Goal: Book appointment/travel/reservation

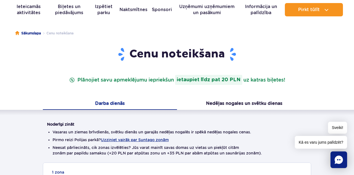
scroll to position [69, 0]
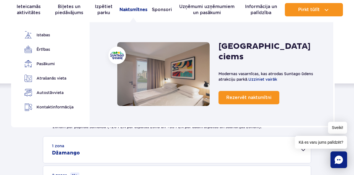
click at [132, 11] on font "Naktsmītnes" at bounding box center [133, 9] width 28 height 5
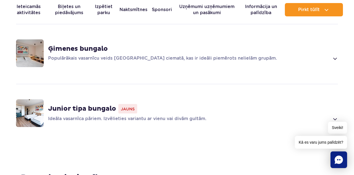
scroll to position [452, 0]
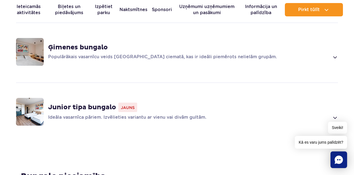
click at [63, 50] on font "Ģimenes bungalo" at bounding box center [78, 47] width 60 height 8
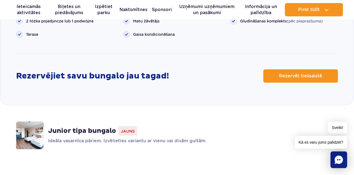
scroll to position [728, 0]
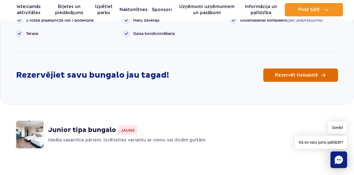
click at [288, 76] on span "Rezervēt tiešsaistē" at bounding box center [296, 75] width 43 height 4
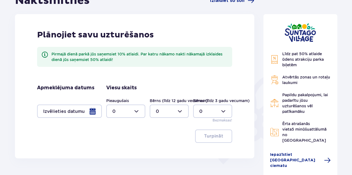
scroll to position [64, 0]
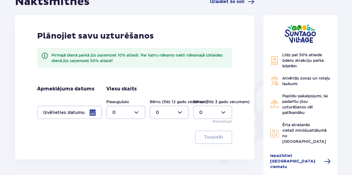
click at [95, 112] on div at bounding box center [69, 111] width 65 height 13
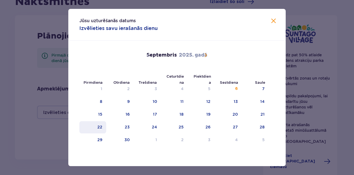
click at [100, 130] on div "22" at bounding box center [92, 127] width 27 height 12
click at [272, 21] on span at bounding box center [273, 21] width 7 height 7
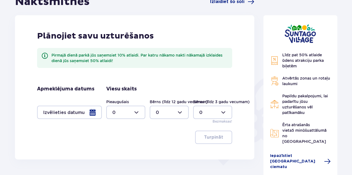
click at [137, 112] on div at bounding box center [125, 111] width 39 height 13
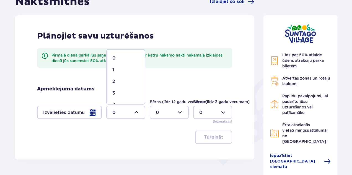
click at [129, 80] on div "2" at bounding box center [125, 81] width 27 height 6
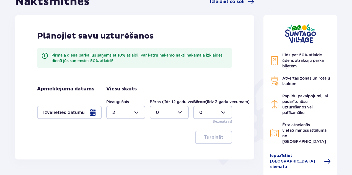
type input "2"
click at [222, 136] on span "button" at bounding box center [224, 137] width 7 height 7
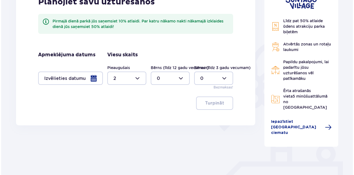
scroll to position [96, 0]
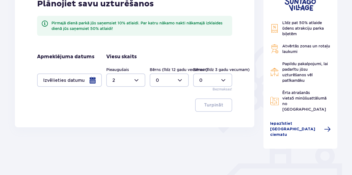
click at [94, 80] on div at bounding box center [69, 79] width 65 height 13
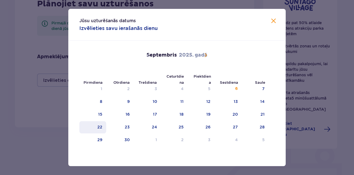
click at [100, 126] on font "22" at bounding box center [99, 126] width 5 height 4
click at [275, 19] on div "Jūsu uzturēšanās datums Izvēlieties savu ierašanās dienu" at bounding box center [176, 25] width 217 height 32
click at [271, 22] on span at bounding box center [273, 21] width 7 height 7
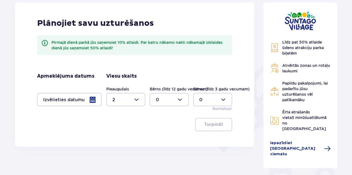
scroll to position [76, 0]
click at [90, 102] on div at bounding box center [69, 99] width 65 height 13
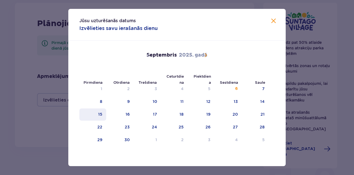
click at [99, 113] on font "15" at bounding box center [100, 114] width 4 height 4
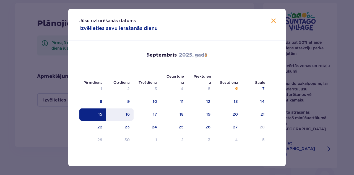
click at [126, 115] on font "16" at bounding box center [128, 114] width 4 height 4
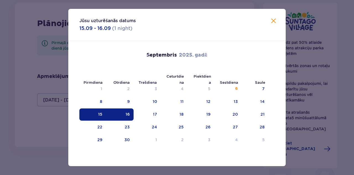
type input "15.09.25 - 16.09.25"
type input "0"
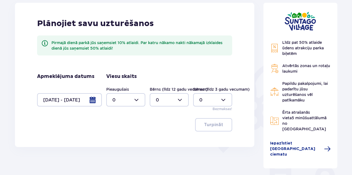
click at [220, 126] on font "Turpināt" at bounding box center [213, 124] width 19 height 4
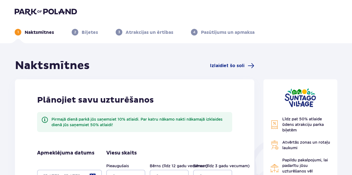
click at [97, 31] on font "Biļetes" at bounding box center [90, 33] width 16 height 6
